Goal: Information Seeking & Learning: Learn about a topic

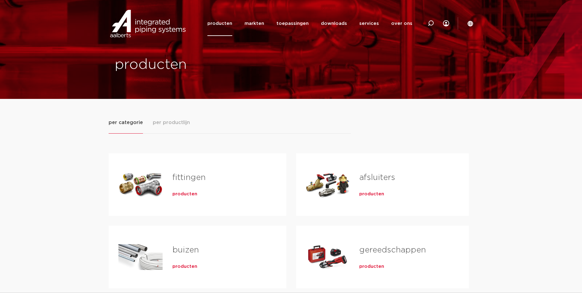
click at [184, 193] on span "producten" at bounding box center [184, 194] width 25 height 6
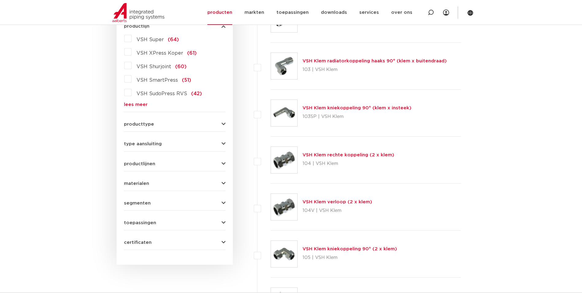
scroll to position [184, 0]
click at [132, 39] on label "VSH Super (64)" at bounding box center [155, 38] width 47 height 10
click at [0, 0] on input "VSH Super (64)" at bounding box center [0, 0] width 0 height 0
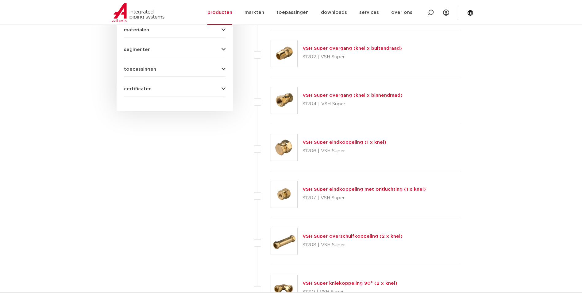
scroll to position [460, 0]
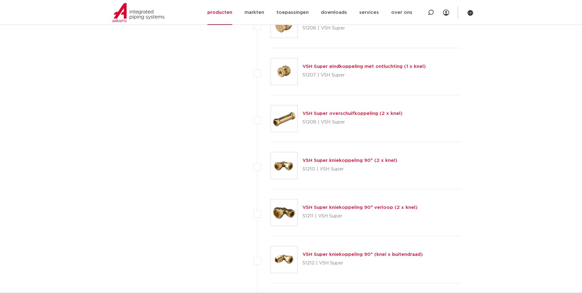
click at [361, 161] on link "VSH Super kniekoppeling 90° (2 x knel)" at bounding box center [350, 160] width 95 height 5
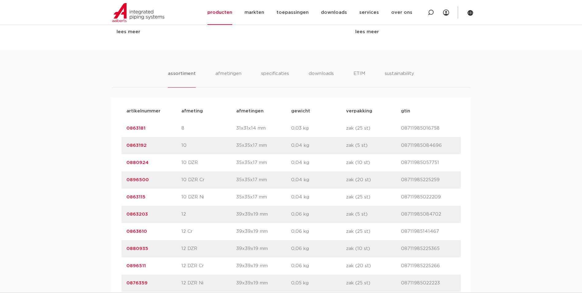
scroll to position [399, 0]
